Goal: Entertainment & Leisure: Consume media (video, audio)

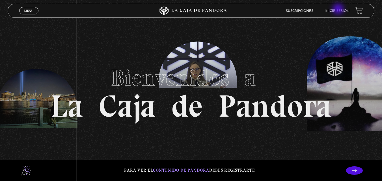
click at [339, 10] on link "Inicie sesión" at bounding box center [337, 10] width 25 height 3
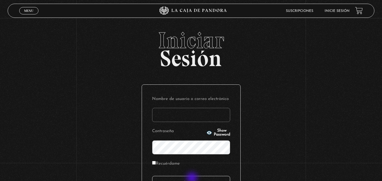
type input "carlomena"
click at [193, 179] on input "Acceder" at bounding box center [191, 183] width 78 height 14
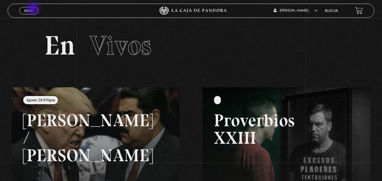
click at [34, 9] on link "Menu Cerrar" at bounding box center [28, 10] width 19 height 7
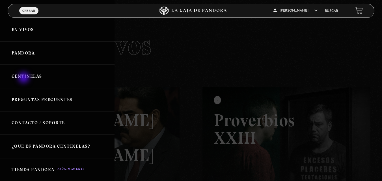
click at [24, 78] on link "Centinelas" at bounding box center [57, 76] width 115 height 23
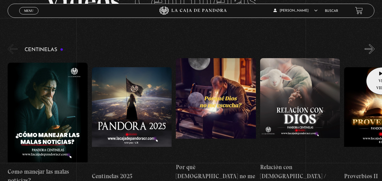
scroll to position [44, 0]
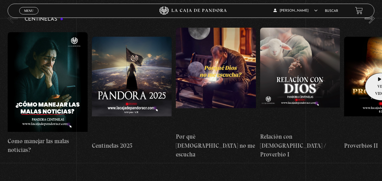
drag, startPoint x: 385, startPoint y: 38, endPoint x: 378, endPoint y: 74, distance: 36.7
click at [378, 74] on html "ingresar al sitio Ver Video Más Información Solicitar Por favor coloque su disp…" at bounding box center [191, 113] width 382 height 377
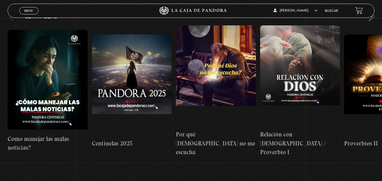
scroll to position [53, 0]
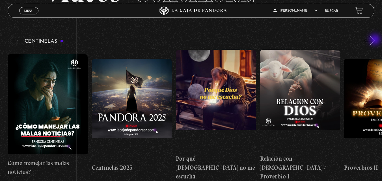
click at [375, 40] on button "»" at bounding box center [370, 41] width 10 height 10
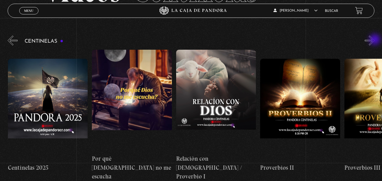
click at [375, 40] on button "»" at bounding box center [370, 41] width 10 height 10
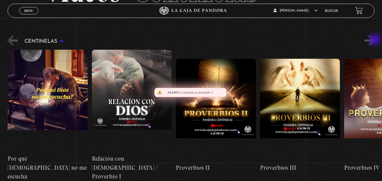
click at [375, 40] on button "»" at bounding box center [370, 41] width 10 height 10
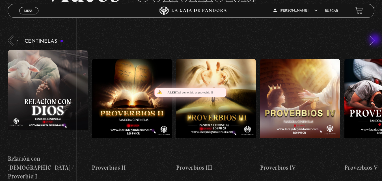
scroll to position [0, 253]
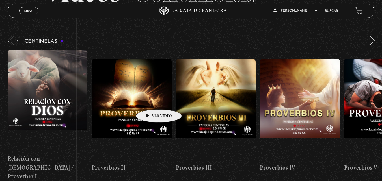
click at [150, 101] on figure at bounding box center [132, 110] width 80 height 102
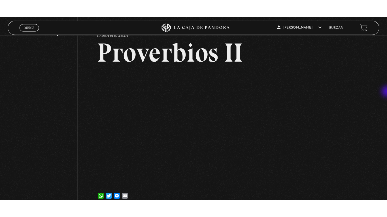
scroll to position [25, 0]
